Goal: Find specific page/section: Find specific page/section

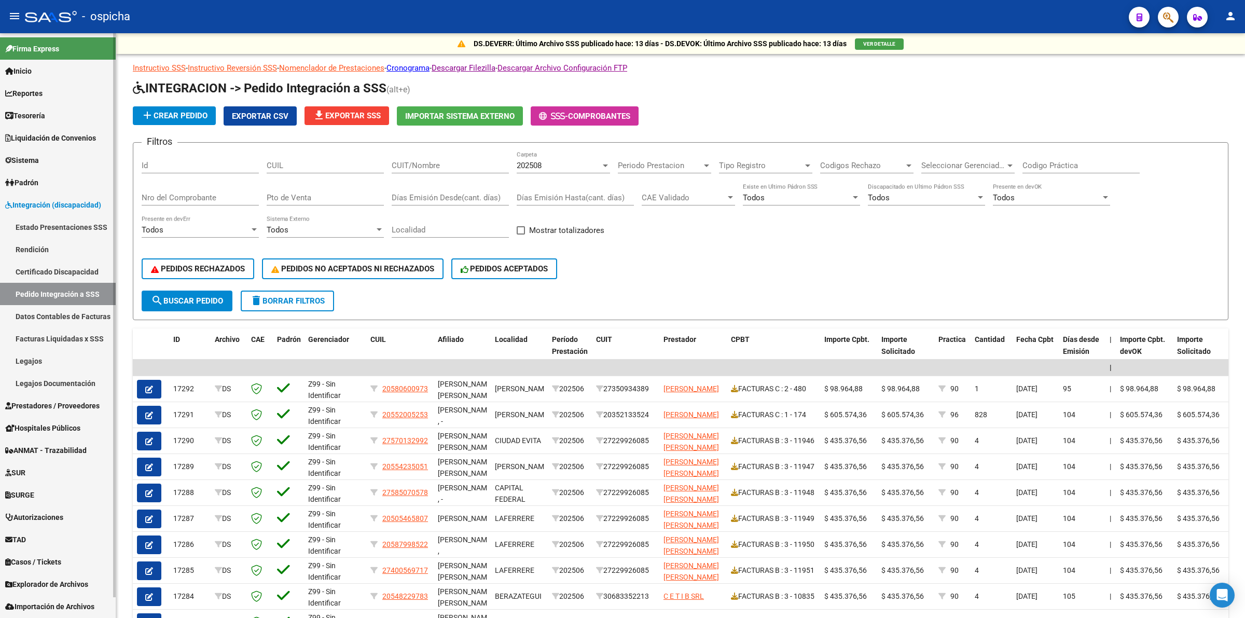
click at [52, 198] on link "Integración (discapacidad)" at bounding box center [58, 204] width 116 height 22
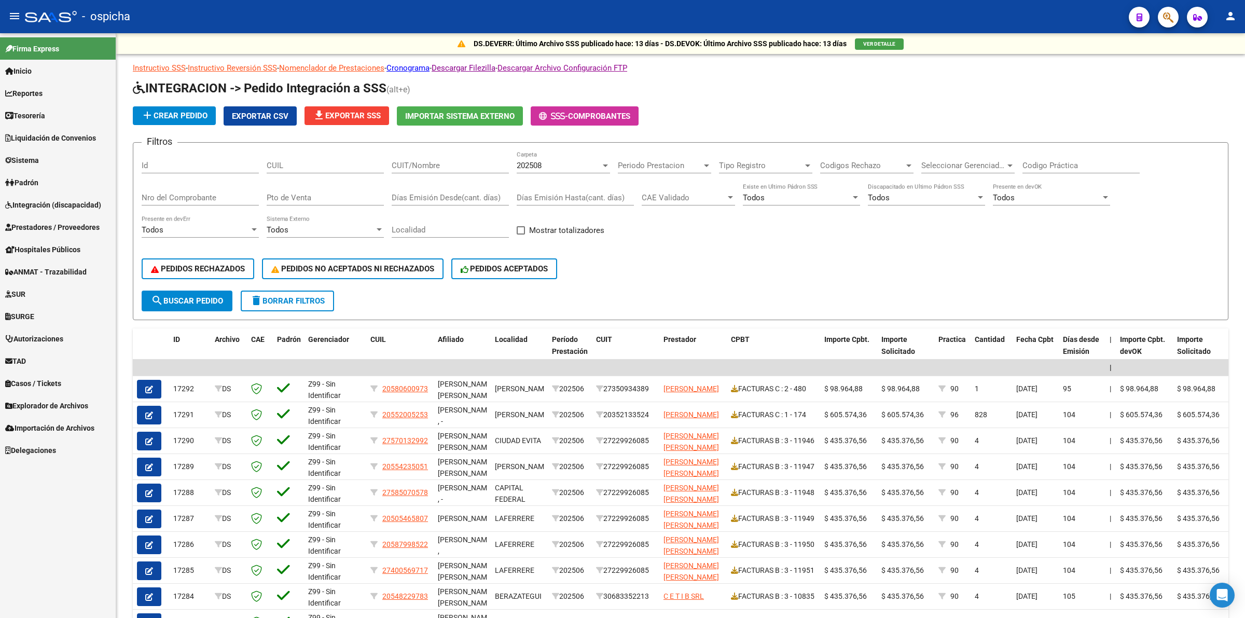
click at [63, 221] on span "Prestadores / Proveedores" at bounding box center [52, 226] width 94 height 11
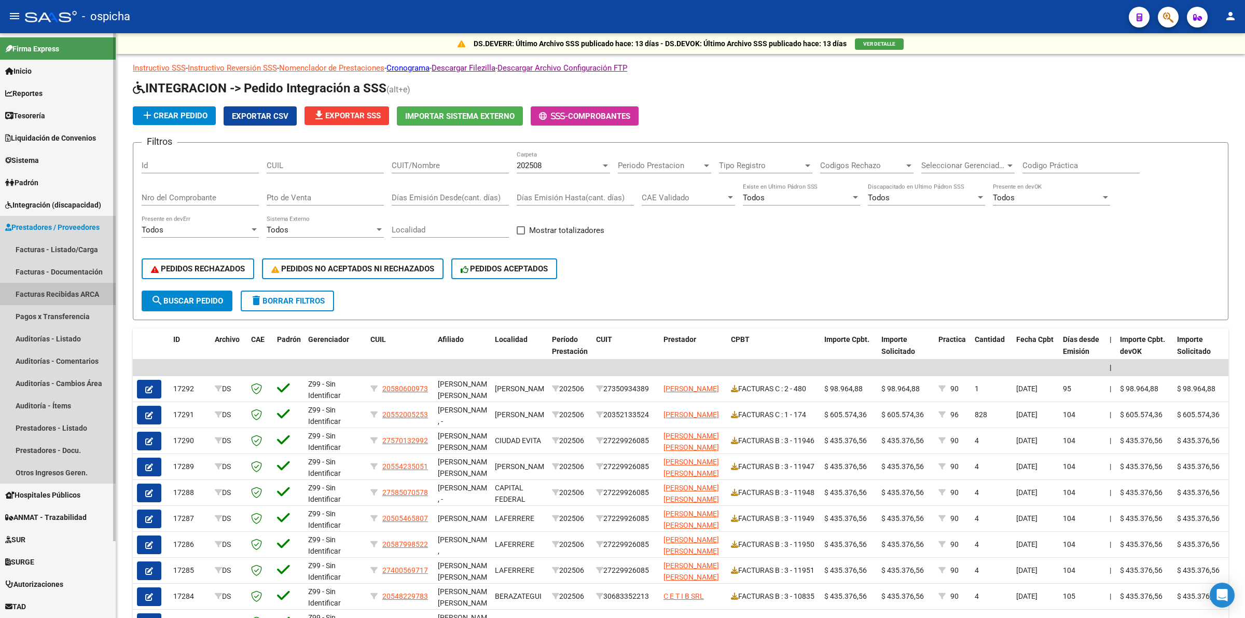
click at [80, 293] on link "Facturas Recibidas ARCA" at bounding box center [58, 294] width 116 height 22
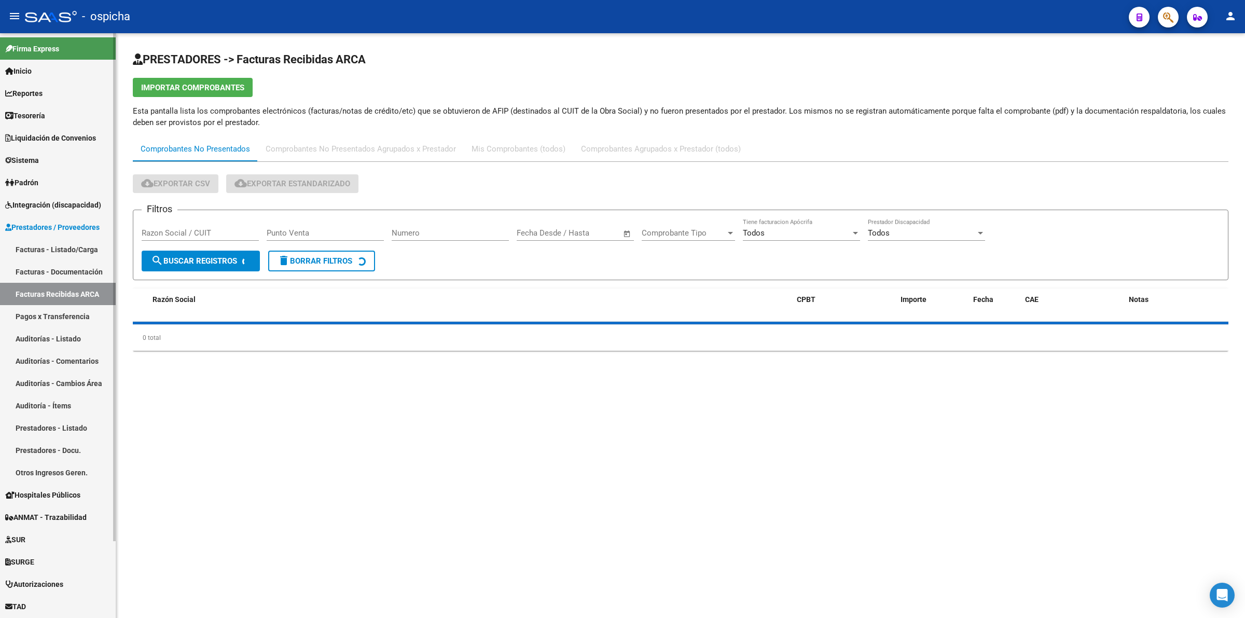
click at [54, 222] on span "Prestadores / Proveedores" at bounding box center [52, 226] width 94 height 11
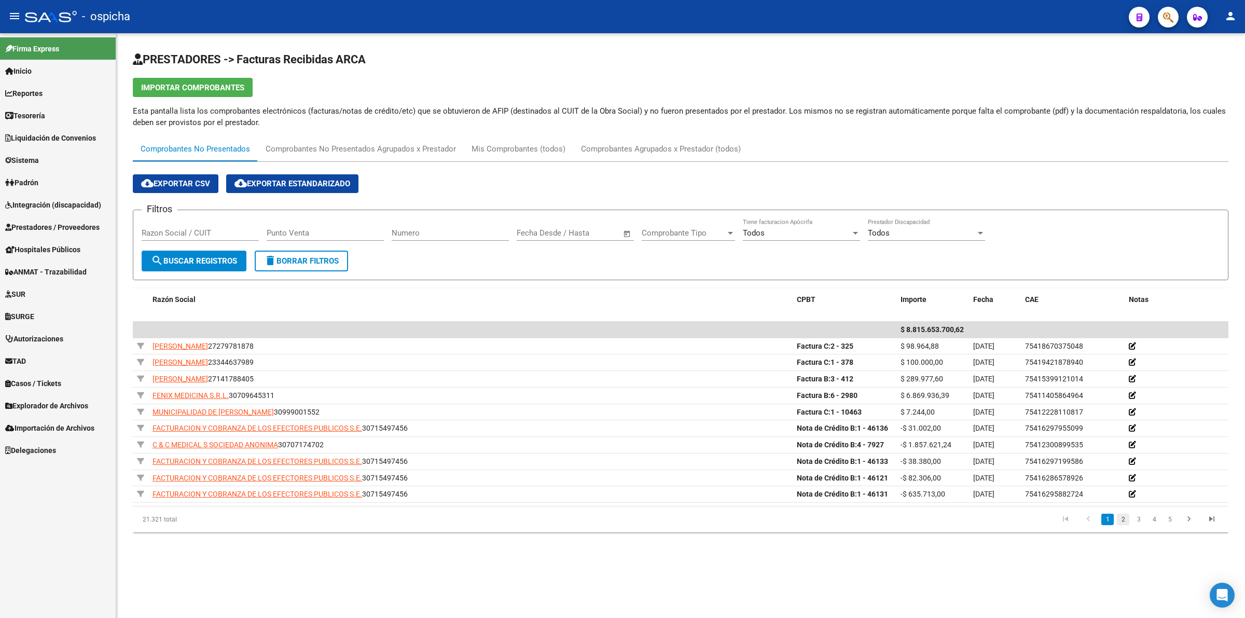
click at [1124, 524] on link "2" at bounding box center [1123, 518] width 12 height 11
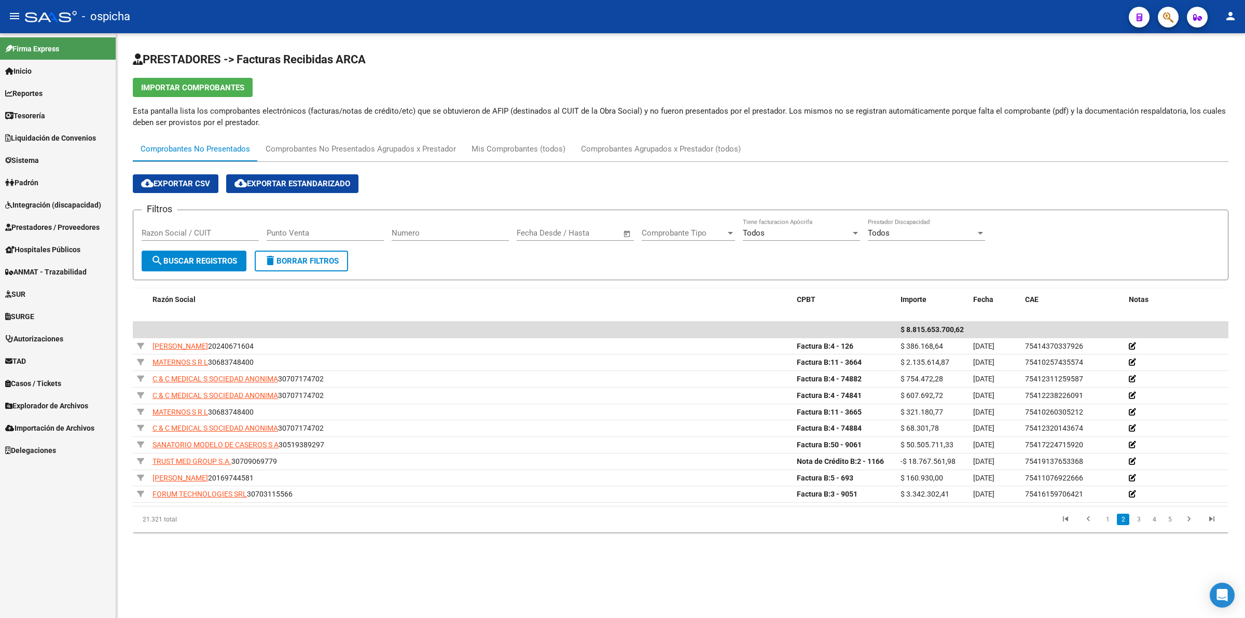
click at [1172, 190] on div "cloud_download Exportar CSV cloud_download Exportar Estandarizado" at bounding box center [680, 183] width 1095 height 19
click at [358, 569] on mat-sidenav-content "PRESTADORES -> Facturas Recibidas ARCA Importar Comprobantes Esta pantalla list…" at bounding box center [680, 325] width 1129 height 584
click at [1137, 523] on link "3" at bounding box center [1138, 518] width 12 height 11
